Goal: Information Seeking & Learning: Compare options

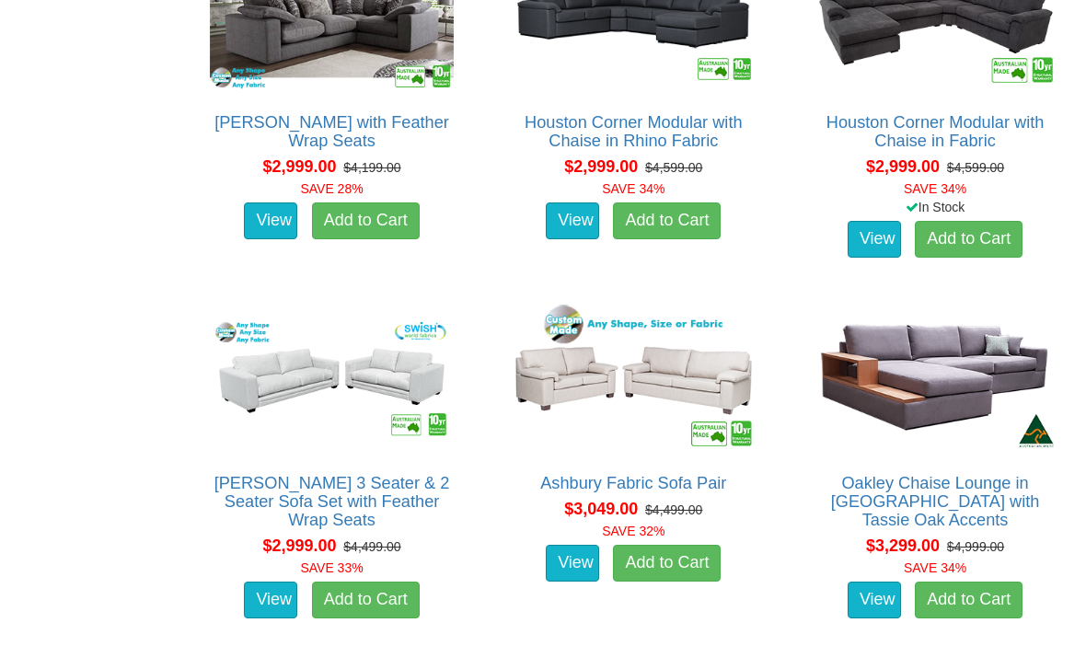
scroll to position [3722, 0]
click at [340, 474] on link "Erika 3 Seater & 2 Seater Sofa Set with Feather Wrap Seats" at bounding box center [332, 501] width 236 height 55
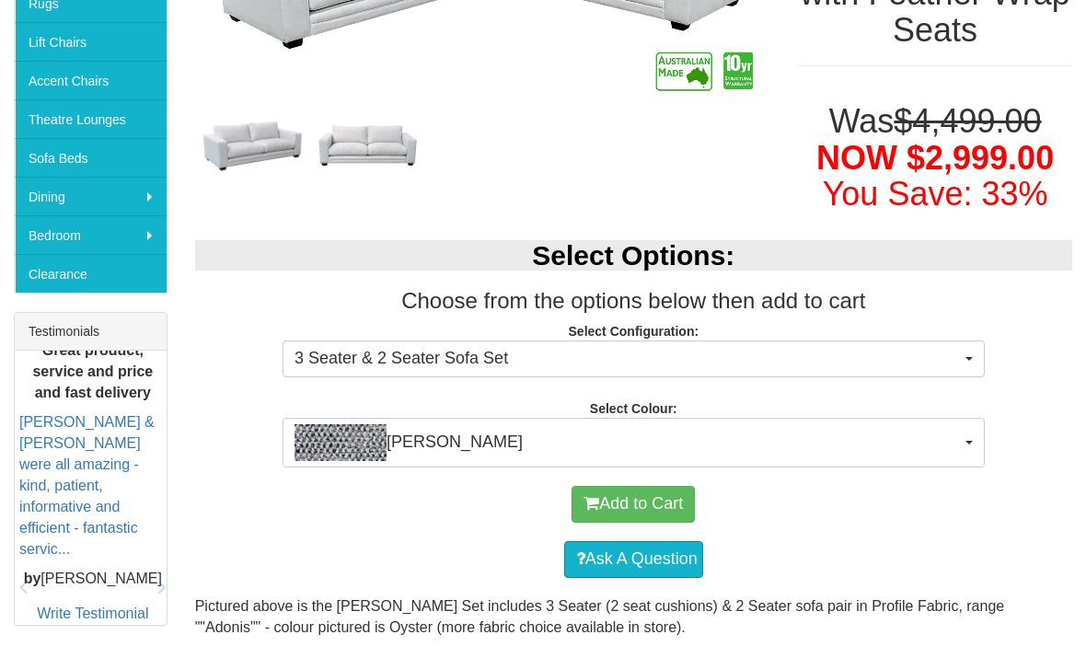
scroll to position [494, 0]
click at [936, 424] on span "Adonis Teal" at bounding box center [627, 442] width 666 height 37
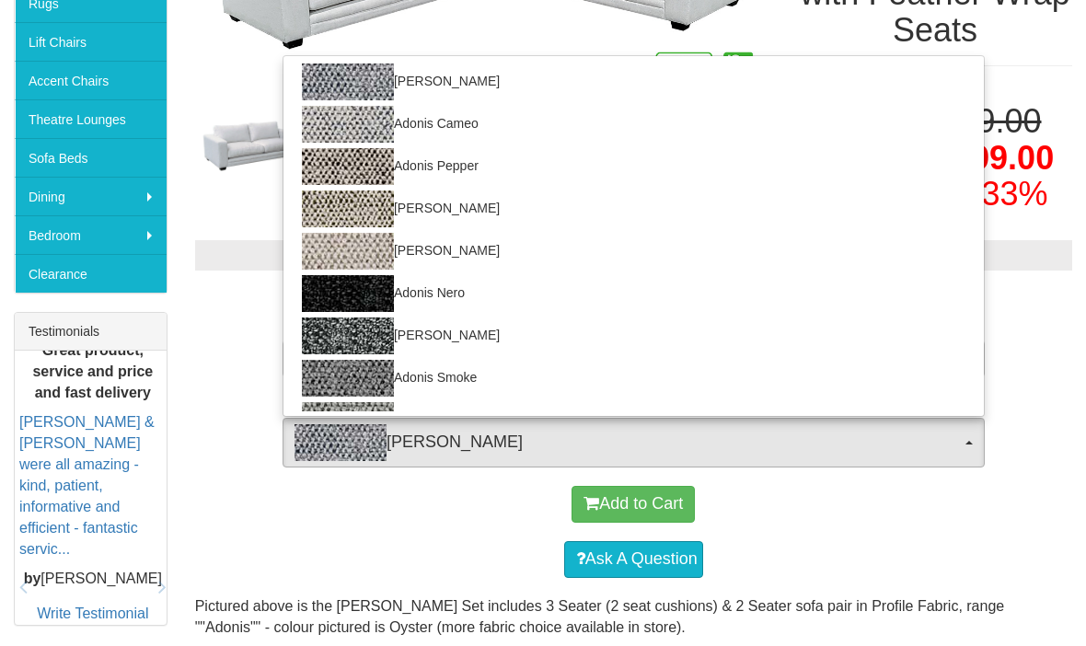
click at [328, 490] on div at bounding box center [543, 323] width 1086 height 646
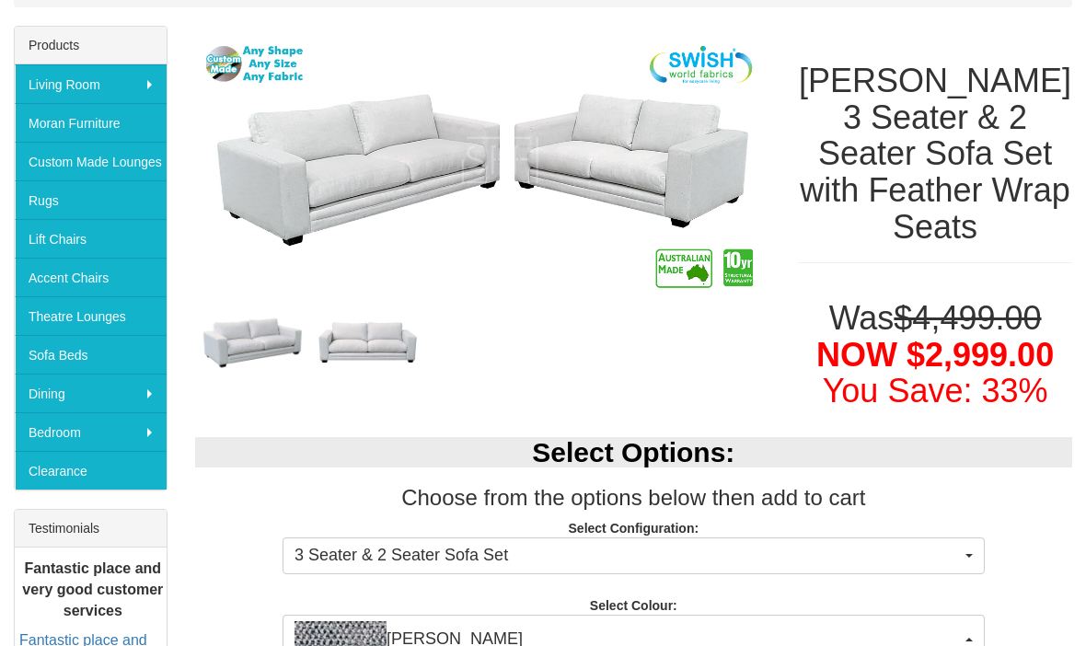
scroll to position [268, 0]
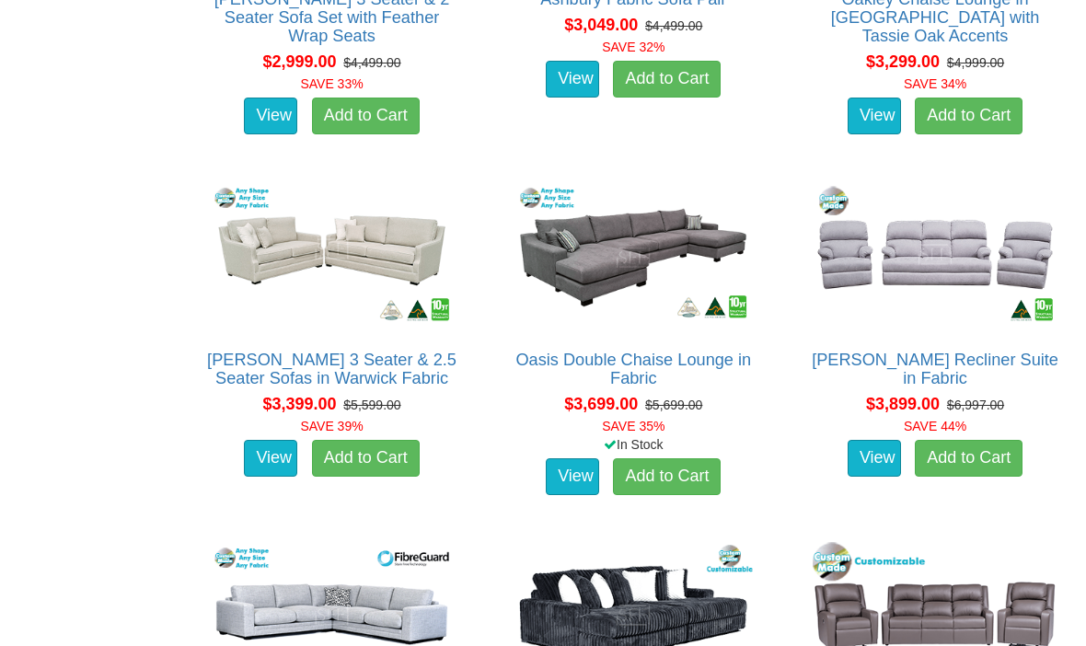
scroll to position [4206, 0]
click at [353, 351] on link "[PERSON_NAME] 3 Seater & 2.5 Seater Sofas in Warwick Fabric" at bounding box center [331, 369] width 249 height 37
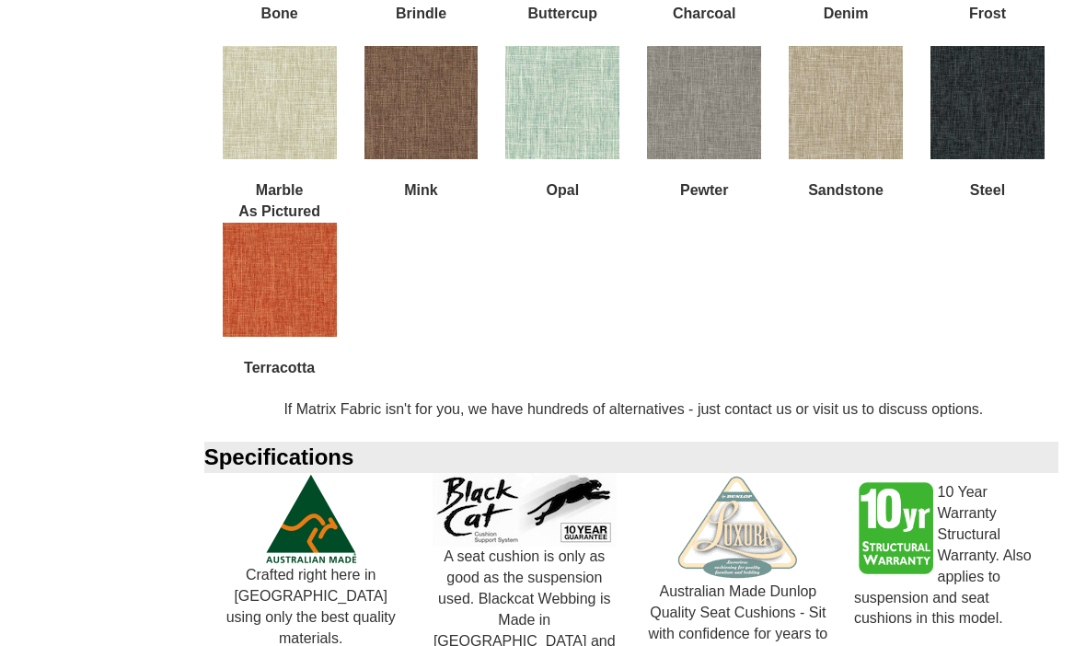
scroll to position [2016, 0]
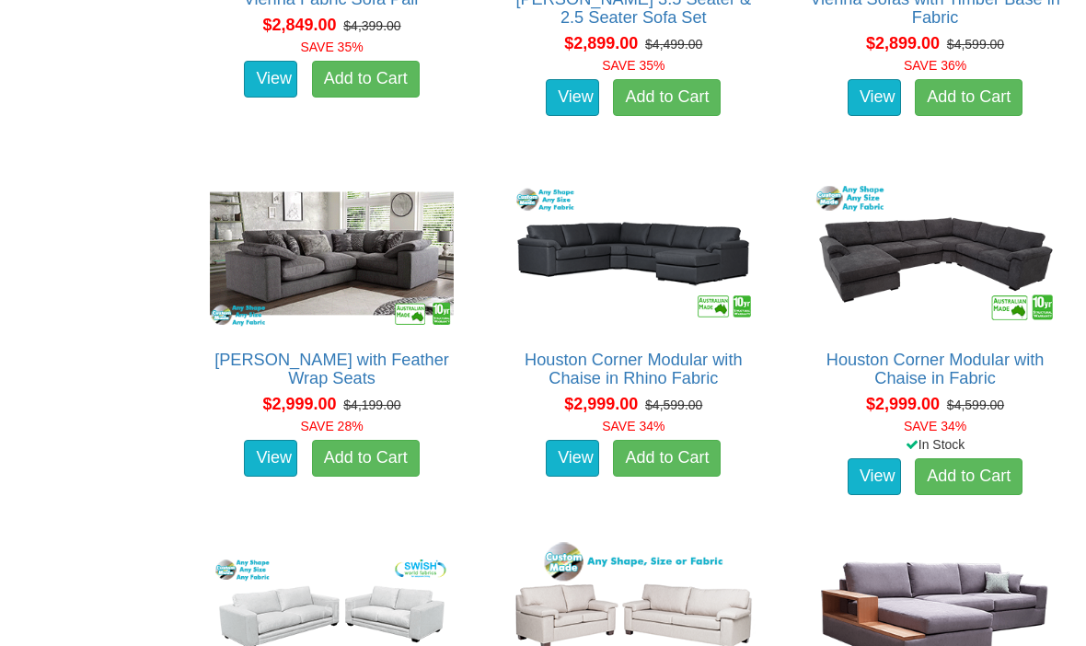
scroll to position [3484, 0]
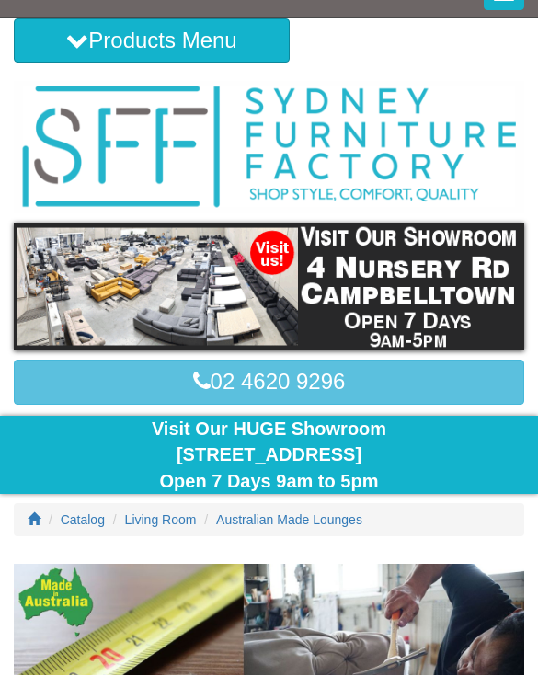
scroll to position [29, 0]
